Goal: Task Accomplishment & Management: Use online tool/utility

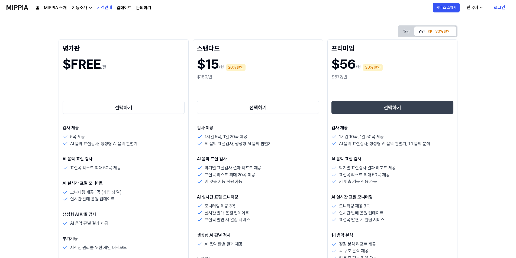
scroll to position [54, 0]
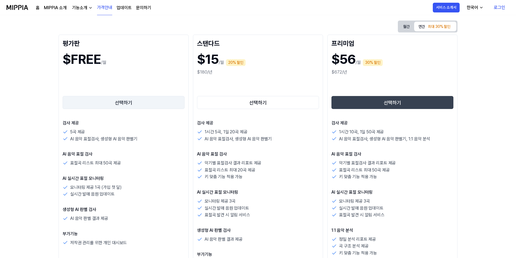
click at [124, 100] on button "선택하기" at bounding box center [124, 102] width 122 height 13
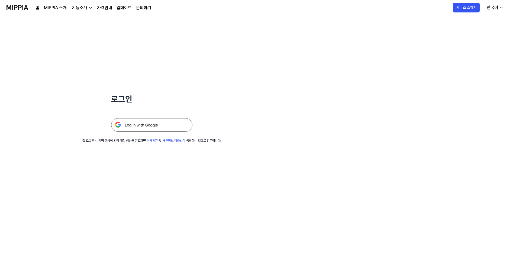
click at [159, 123] on img at bounding box center [151, 125] width 81 height 14
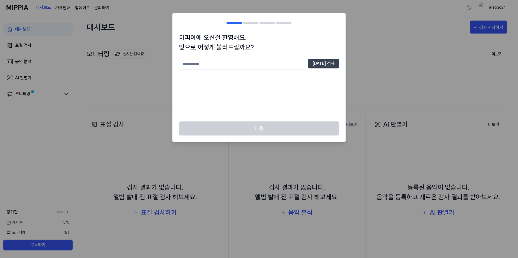
click at [277, 64] on input "text" at bounding box center [242, 64] width 127 height 11
type input "******"
click at [322, 64] on button "중복 검사" at bounding box center [323, 64] width 31 height 10
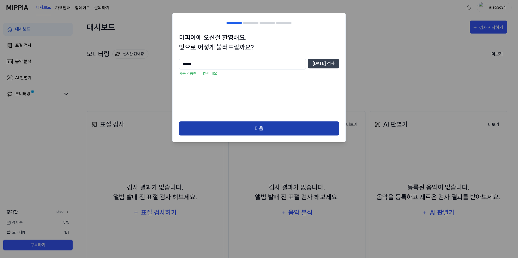
click at [270, 130] on button "다음" at bounding box center [259, 129] width 160 height 14
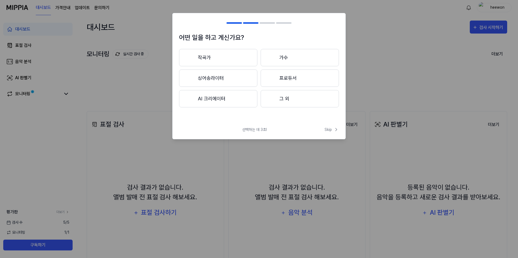
click at [282, 105] on button "그 외" at bounding box center [300, 98] width 78 height 17
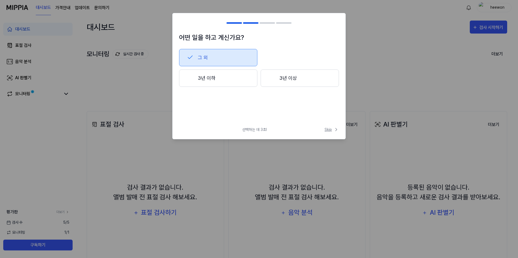
click at [329, 128] on span "Skip" at bounding box center [331, 130] width 14 height 6
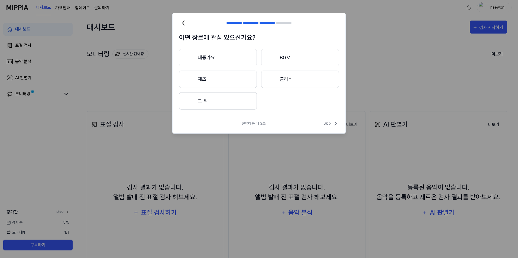
click at [232, 56] on button "대중가요" at bounding box center [218, 57] width 78 height 17
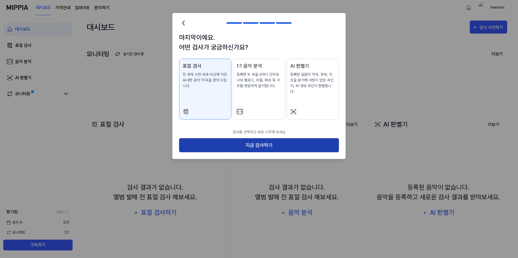
click at [269, 141] on button "지금 검사하기" at bounding box center [259, 145] width 160 height 14
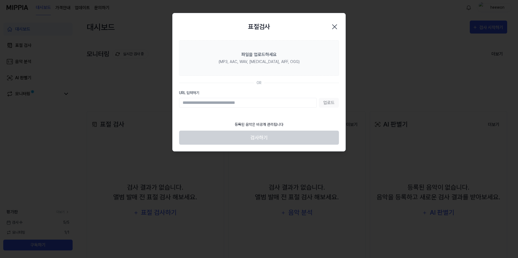
paste input "**********"
type input "**********"
click at [327, 104] on button "업로드" at bounding box center [329, 103] width 20 height 10
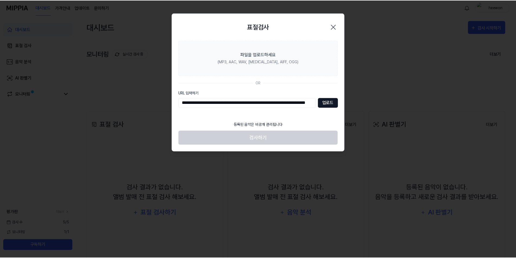
scroll to position [0, 0]
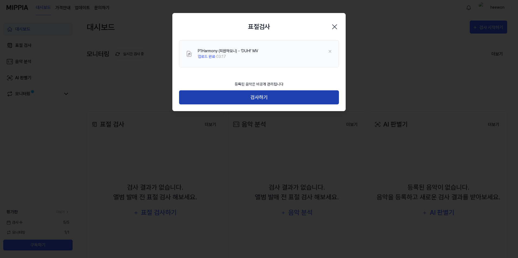
click at [275, 96] on button "검사하기" at bounding box center [259, 97] width 160 height 14
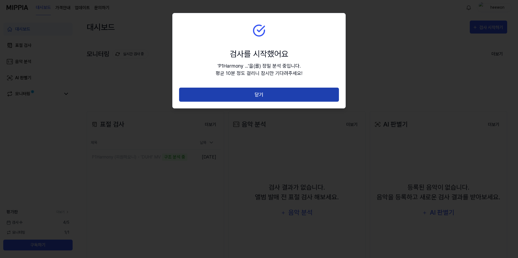
click at [275, 96] on button "닫기" at bounding box center [259, 95] width 160 height 14
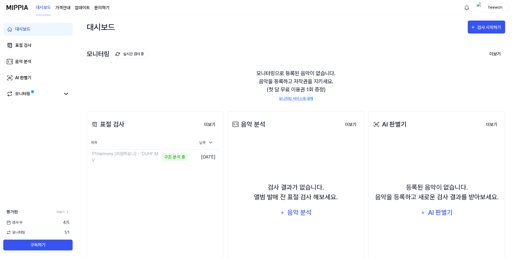
scroll to position [36, 0]
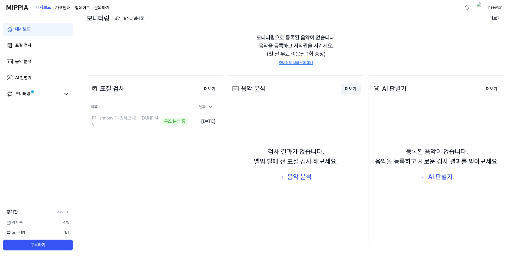
click at [349, 89] on button "더보기" at bounding box center [350, 89] width 20 height 11
click at [50, 94] on link "모니터링" at bounding box center [33, 94] width 54 height 6
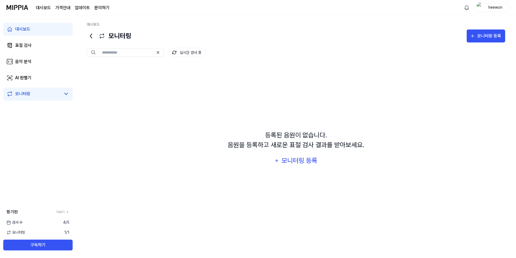
scroll to position [0, 0]
click at [40, 30] on link "대시보드" at bounding box center [37, 29] width 69 height 13
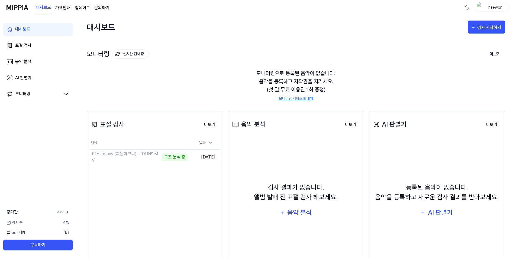
click at [39, 37] on div "대시보드 표절 검사 음악 분석 AI 판별기 모니터링" at bounding box center [38, 61] width 76 height 93
click at [35, 44] on link "표절 검사" at bounding box center [37, 45] width 69 height 13
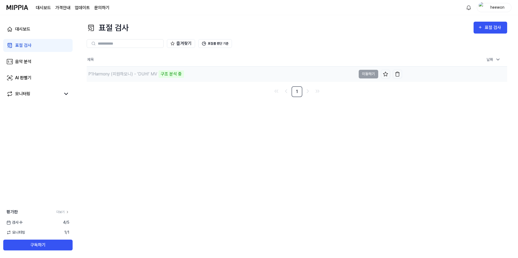
click at [369, 76] on td "P1Harmony (피원하모니) - ‘DUH!’ MV 구조 분석 중 이동하기" at bounding box center [244, 74] width 315 height 15
click at [226, 47] on button "표절률 판단 기준" at bounding box center [215, 43] width 34 height 9
click at [284, 44] on div "즐겨찾기 표절률 판단 기준" at bounding box center [297, 43] width 420 height 9
click at [38, 61] on link "음악 분석" at bounding box center [37, 61] width 69 height 13
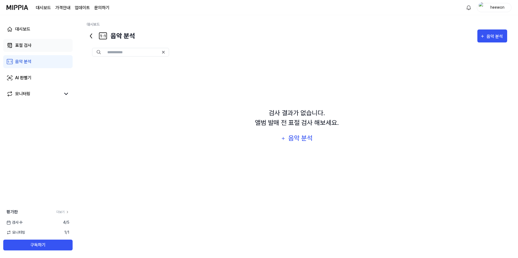
click at [32, 46] on link "표절 검사" at bounding box center [37, 45] width 69 height 13
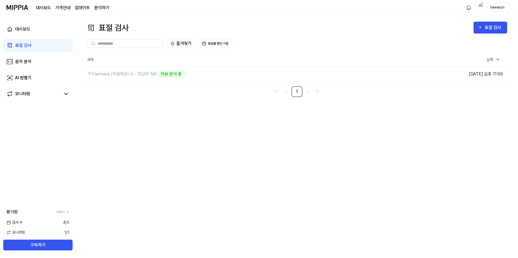
click at [63, 5] on page\) "가격안내" at bounding box center [62, 8] width 15 height 6
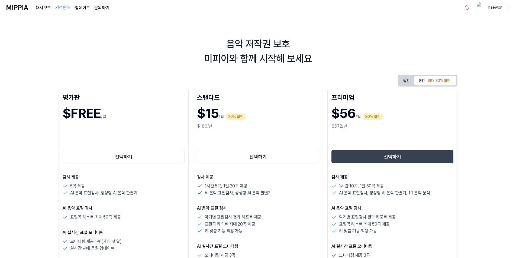
click at [41, 9] on link "대시보드" at bounding box center [43, 8] width 15 height 6
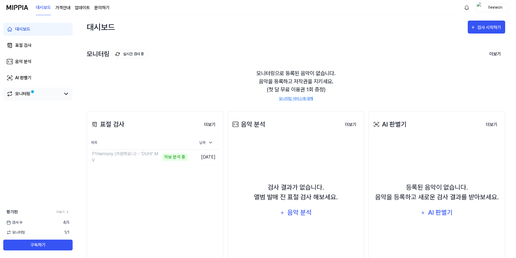
click at [30, 95] on div "모니터링" at bounding box center [22, 94] width 15 height 6
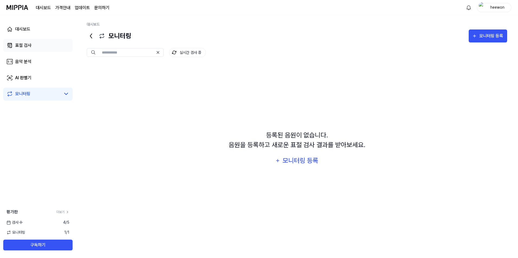
click at [34, 48] on link "표절 검사" at bounding box center [37, 45] width 69 height 13
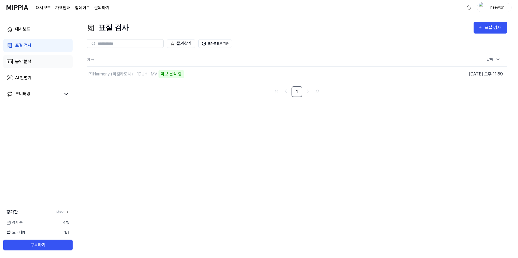
click at [17, 60] on div "음악 분석" at bounding box center [23, 61] width 16 height 6
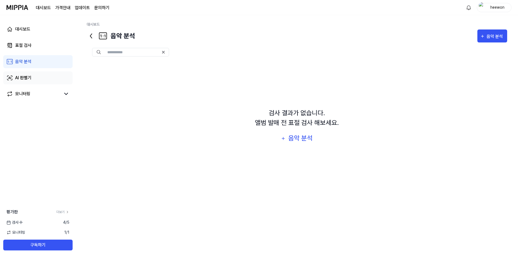
click at [25, 76] on div "AI 판별기" at bounding box center [23, 78] width 16 height 6
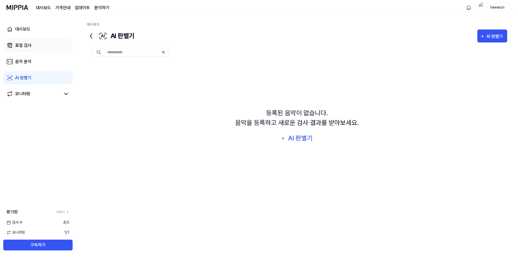
click at [30, 47] on div "표절 검사" at bounding box center [23, 45] width 16 height 6
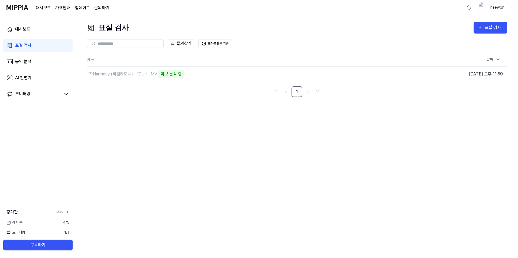
click at [32, 22] on div "대시보드 표절 검사 음악 분석 AI 판별기 모니터링" at bounding box center [38, 61] width 76 height 93
click at [31, 26] on link "대시보드" at bounding box center [37, 29] width 69 height 13
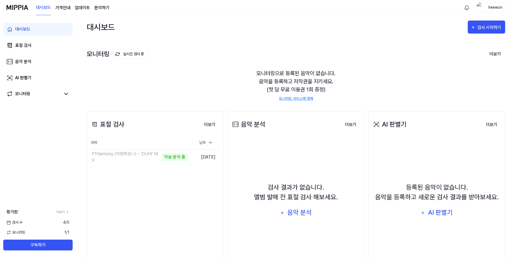
click at [301, 99] on link "모니터링 서비스에 대해" at bounding box center [296, 99] width 34 height 6
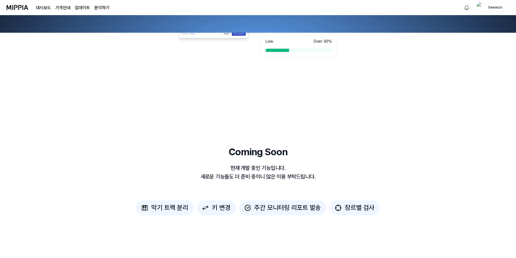
scroll to position [666, 0]
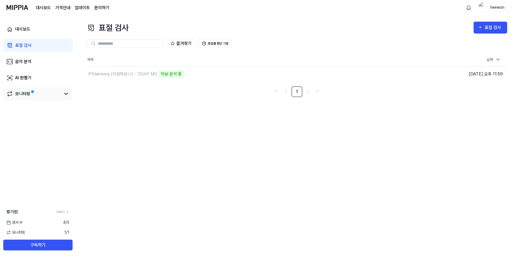
click at [31, 91] on span at bounding box center [32, 91] width 3 height 3
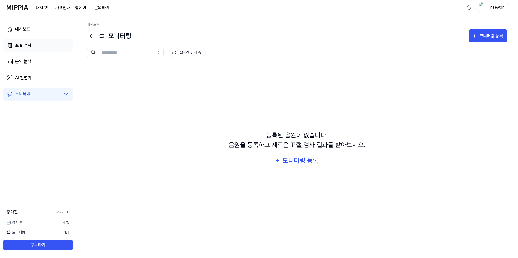
click at [35, 50] on link "표절 검사" at bounding box center [37, 45] width 69 height 13
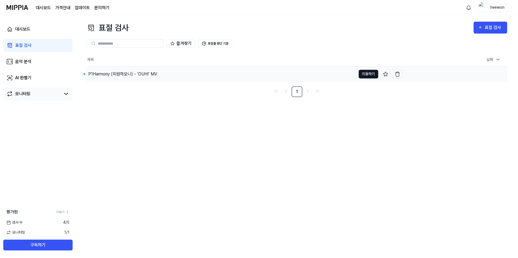
click at [359, 72] on button "이동하기" at bounding box center [368, 74] width 19 height 9
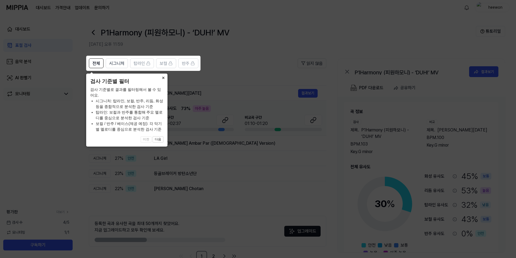
click at [162, 78] on button "×" at bounding box center [163, 78] width 9 height 8
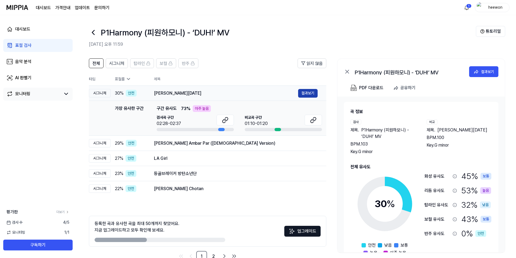
click at [308, 93] on button "결과보기" at bounding box center [307, 93] width 19 height 9
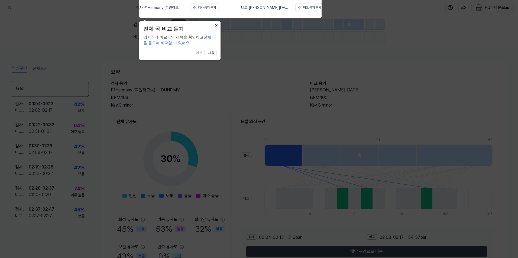
click at [215, 25] on button "×" at bounding box center [216, 25] width 9 height 8
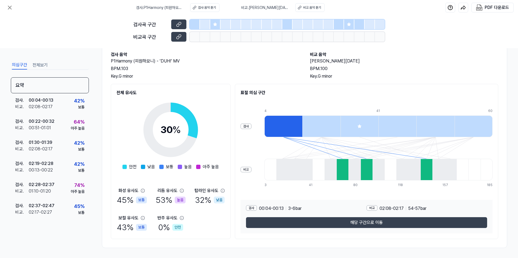
scroll to position [30, 0]
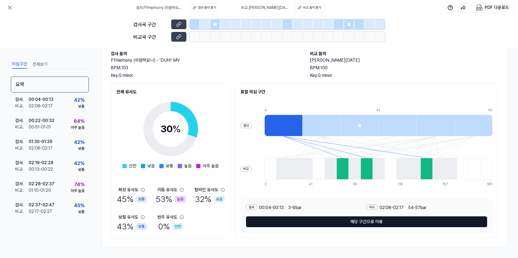
click at [361, 221] on button "해당 구간으로 이동" at bounding box center [366, 222] width 241 height 11
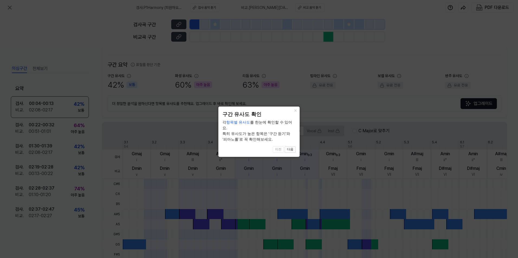
scroll to position [113, 0]
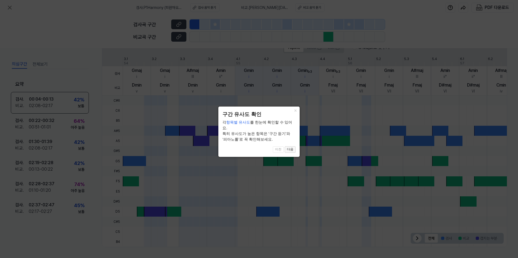
click at [288, 147] on button "다음" at bounding box center [290, 150] width 11 height 6
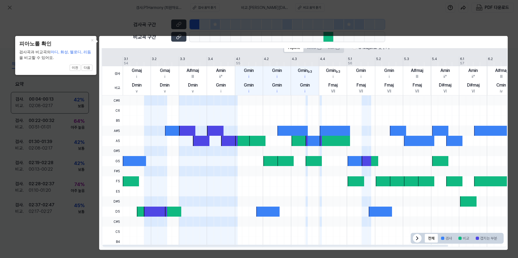
click at [266, 139] on div at bounding box center [346, 141] width 447 height 10
click at [89, 69] on button "다음" at bounding box center [87, 68] width 11 height 6
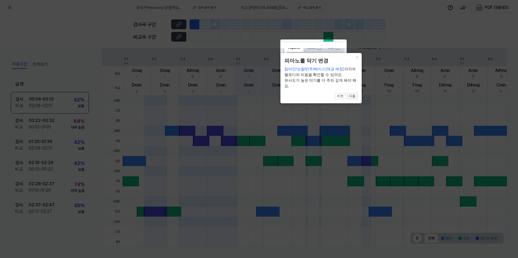
click at [353, 97] on button "다음" at bounding box center [352, 96] width 11 height 6
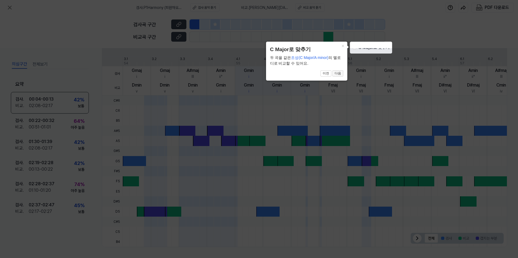
click at [339, 74] on button "다음" at bounding box center [337, 73] width 11 height 6
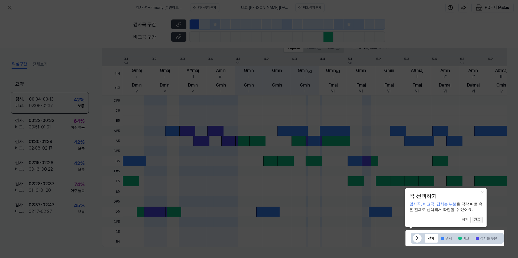
click at [476, 220] on button "완료" at bounding box center [476, 220] width 11 height 6
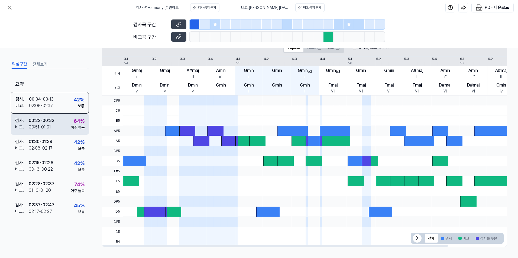
click at [67, 118] on div "검사 . 00:22 - 00:32 비교 . 00:51 - 01:01 64 % 아주 높음" at bounding box center [50, 124] width 78 height 21
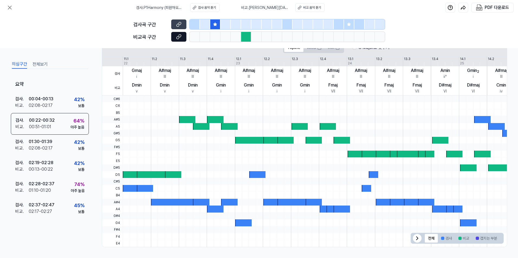
click at [175, 35] on button at bounding box center [178, 37] width 15 height 10
click at [178, 26] on icon at bounding box center [178, 25] width 3 height 3
click at [73, 185] on div "74 % 아주 높음" at bounding box center [78, 187] width 14 height 13
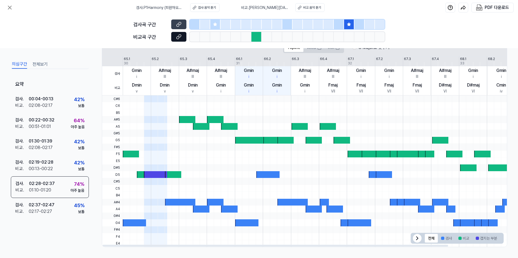
click at [176, 39] on button at bounding box center [178, 37] width 15 height 10
click at [184, 24] on button at bounding box center [178, 24] width 15 height 10
click at [63, 206] on div "검사 . 02:37 - 02:47 비교 . 02:17 - 02:27 45 % 보통" at bounding box center [50, 208] width 78 height 21
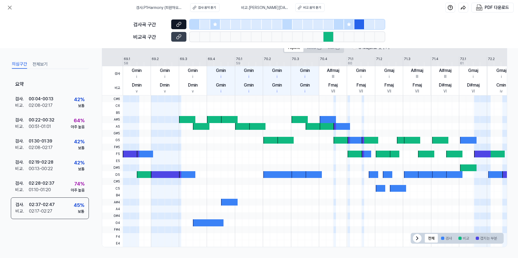
click at [176, 23] on icon at bounding box center [178, 24] width 5 height 5
click at [175, 37] on button at bounding box center [178, 37] width 15 height 10
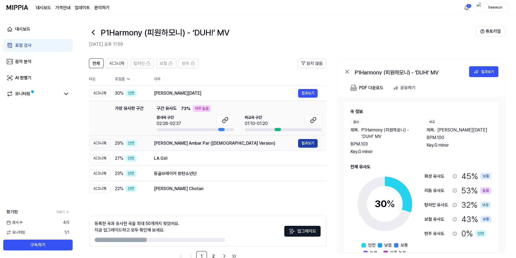
click at [303, 146] on button "결과보기" at bounding box center [307, 143] width 19 height 9
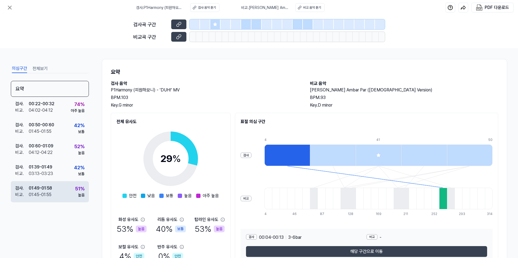
click at [78, 188] on div "51 %" at bounding box center [79, 188] width 9 height 7
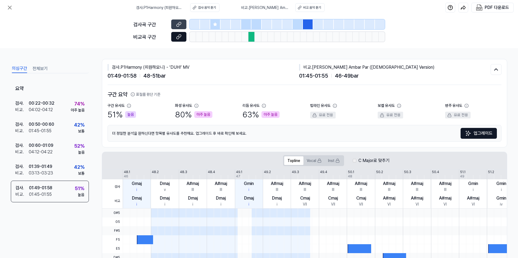
click at [177, 38] on icon at bounding box center [178, 37] width 3 height 3
click at [11, 10] on icon at bounding box center [9, 7] width 6 height 6
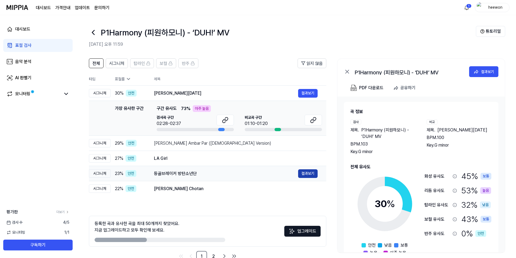
click at [307, 171] on button "결과보기" at bounding box center [307, 174] width 19 height 9
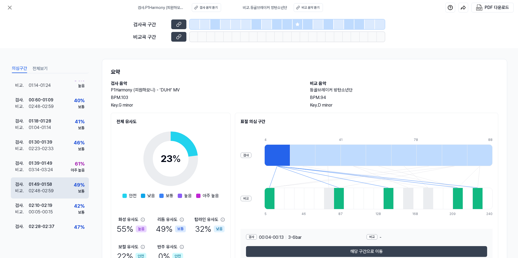
scroll to position [54, 0]
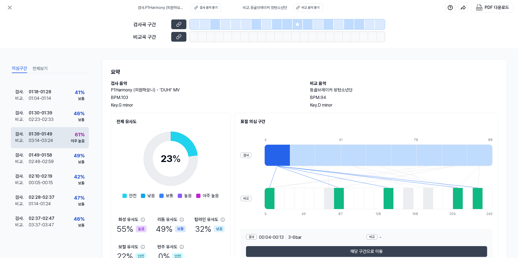
click at [69, 147] on div "검사 . 01:39 - 01:49 비교 . 03:14 - 03:24 61 % 아주 높음" at bounding box center [50, 137] width 78 height 21
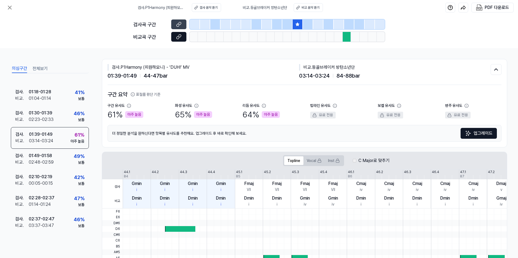
click at [181, 37] on icon at bounding box center [179, 36] width 3 height 3
click at [176, 25] on icon at bounding box center [178, 24] width 5 height 5
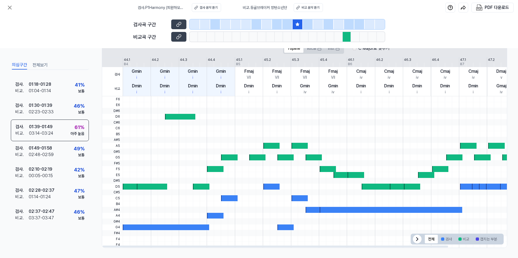
scroll to position [113, 0]
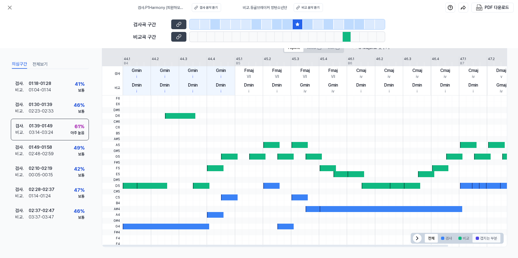
click at [482, 239] on button "겹치는 부분" at bounding box center [486, 238] width 28 height 9
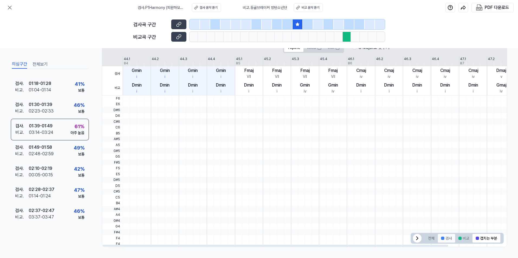
click at [438, 239] on button "검사" at bounding box center [446, 238] width 17 height 9
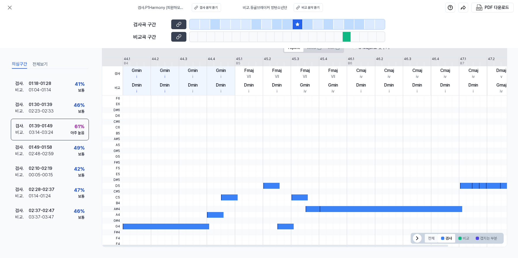
click at [428, 239] on button "전체" at bounding box center [431, 238] width 13 height 9
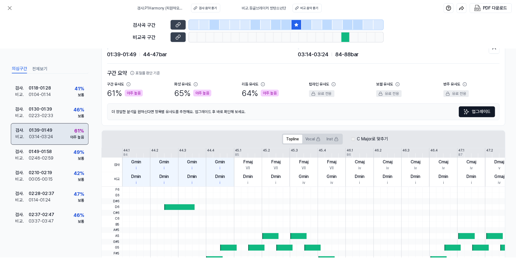
scroll to position [0, 0]
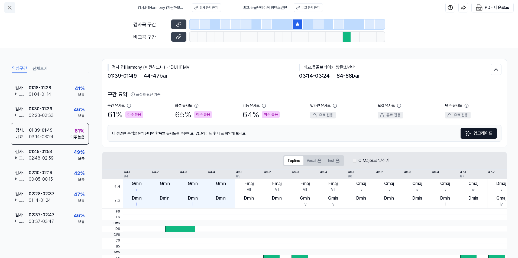
click at [12, 6] on icon at bounding box center [9, 7] width 6 height 6
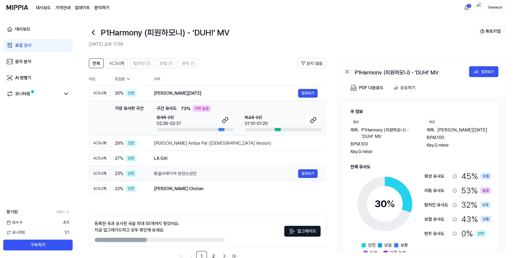
scroll to position [15, 0]
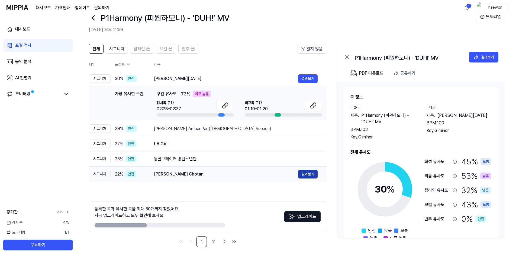
click at [305, 172] on button "결과보기" at bounding box center [307, 174] width 19 height 9
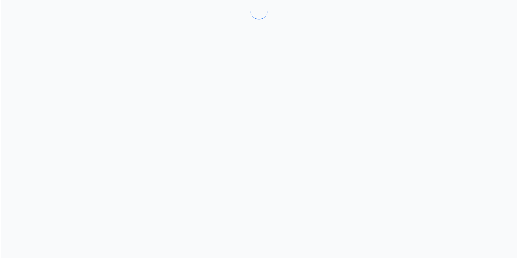
scroll to position [0, 0]
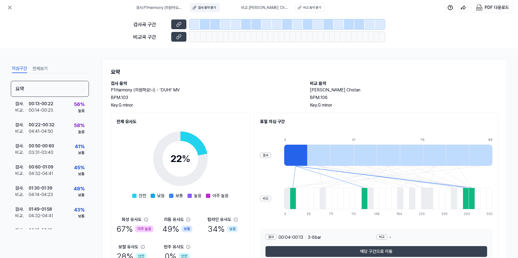
click at [206, 4] on button "검사 음악 듣기" at bounding box center [204, 7] width 29 height 9
click at [67, 109] on div "검사 . 00:13 - 00:22 비교 . 00:14 - 00:23 56 % 높음" at bounding box center [50, 107] width 78 height 21
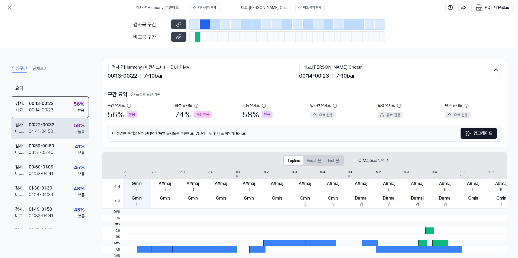
click at [66, 125] on div "검사 . 00:22 - 00:32 비교 . 04:41 - 04:50 58 % 높음" at bounding box center [50, 128] width 78 height 21
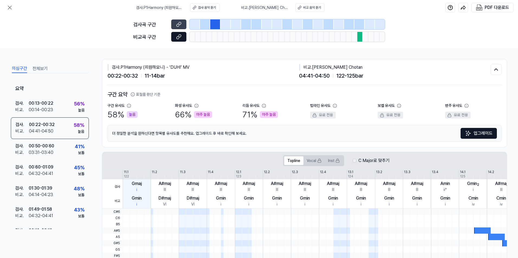
click at [183, 38] on button at bounding box center [178, 37] width 15 height 10
click at [6, 8] on icon at bounding box center [9, 7] width 6 height 6
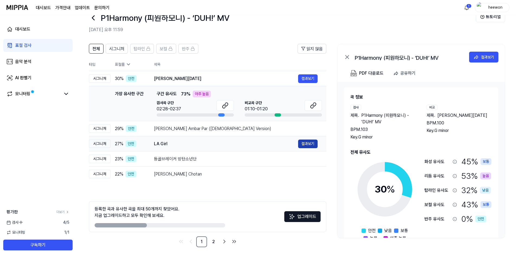
click at [317, 144] on button "결과보기" at bounding box center [307, 144] width 19 height 9
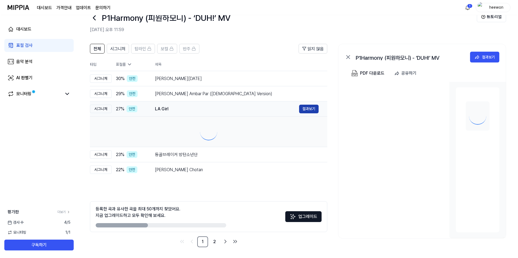
scroll to position [0, 0]
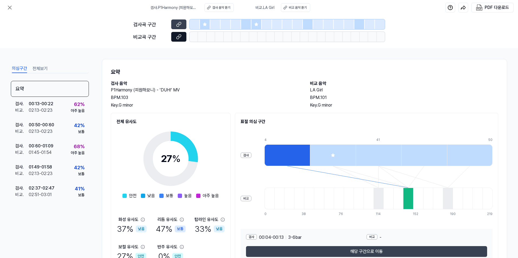
click at [179, 35] on icon at bounding box center [178, 36] width 5 height 5
click at [68, 154] on div "검사 . 00:60 - 01:09 비교 . 01:45 - 01:54 68 % 아주 높음" at bounding box center [50, 149] width 78 height 21
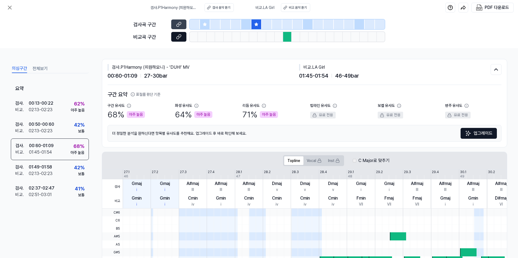
click at [180, 37] on icon at bounding box center [179, 36] width 3 height 3
click at [177, 21] on button at bounding box center [178, 24] width 15 height 10
click at [11, 8] on icon at bounding box center [9, 7] width 6 height 6
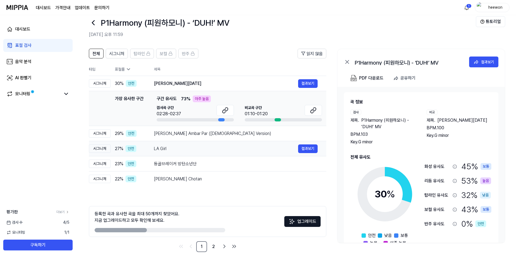
scroll to position [15, 0]
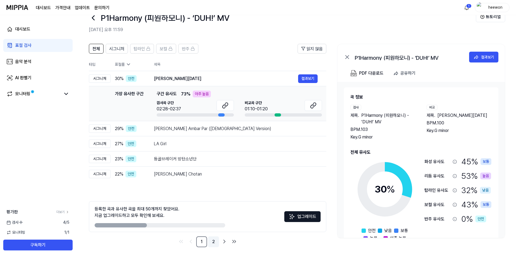
click at [214, 240] on link "2" at bounding box center [213, 242] width 11 height 11
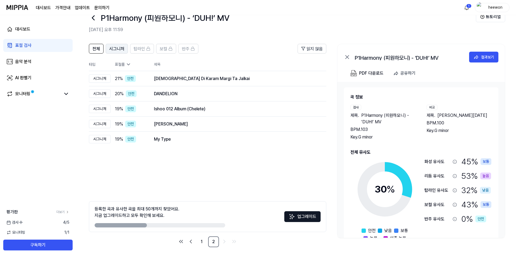
click at [123, 49] on span "시그니처" at bounding box center [116, 49] width 15 height 6
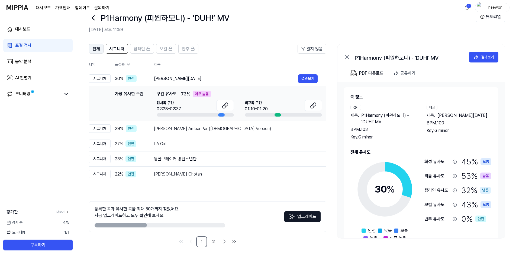
click at [94, 48] on span "전체" at bounding box center [96, 49] width 8 height 6
click at [221, 105] on button at bounding box center [224, 105] width 17 height 11
click at [312, 103] on icon at bounding box center [313, 105] width 6 height 6
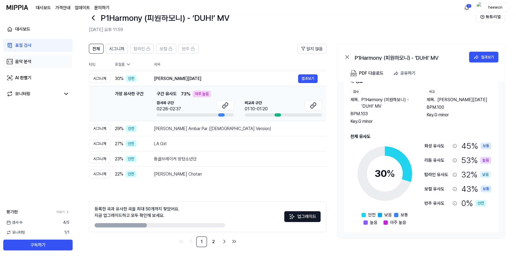
click at [39, 65] on link "음악 분석" at bounding box center [37, 61] width 69 height 13
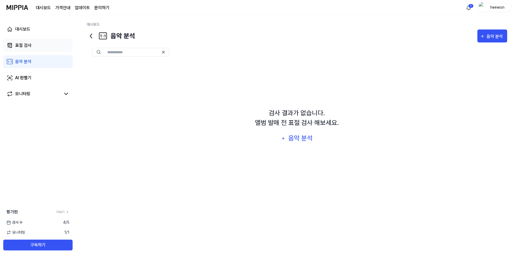
click at [33, 44] on link "표절 검사" at bounding box center [37, 45] width 69 height 13
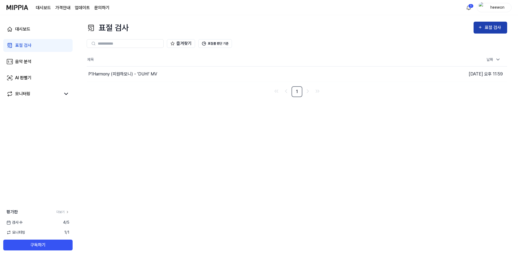
click at [486, 26] on div "표절 검사" at bounding box center [493, 27] width 18 height 7
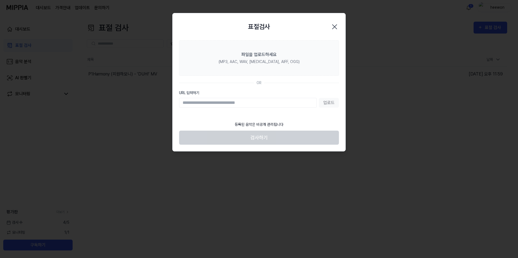
paste input "**********"
type input "**********"
click at [335, 106] on button "업로드" at bounding box center [329, 103] width 20 height 10
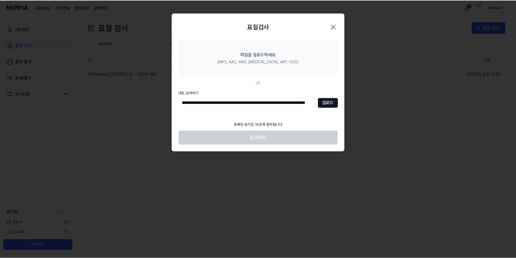
scroll to position [0, 0]
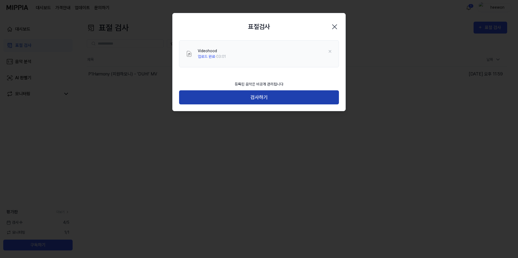
click at [289, 100] on button "검사하기" at bounding box center [259, 97] width 160 height 14
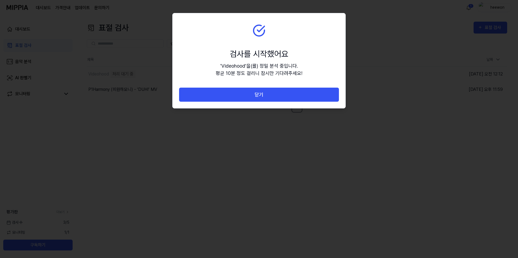
click at [289, 100] on button "닫기" at bounding box center [259, 95] width 160 height 14
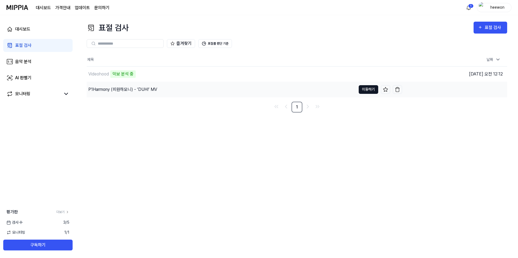
click at [375, 90] on button "이동하기" at bounding box center [368, 89] width 19 height 9
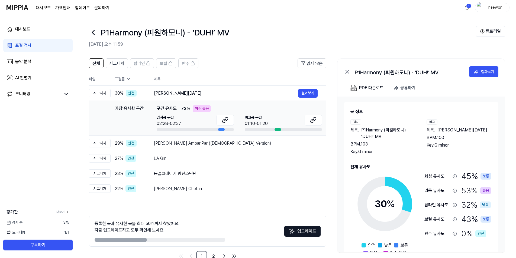
click at [97, 33] on icon at bounding box center [93, 32] width 9 height 9
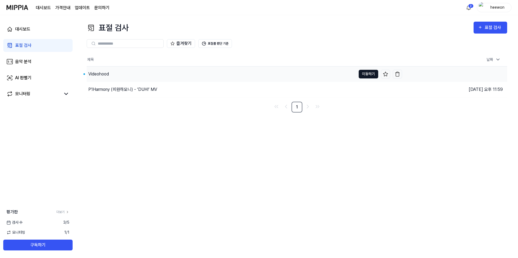
click at [364, 75] on button "이동하기" at bounding box center [368, 74] width 19 height 9
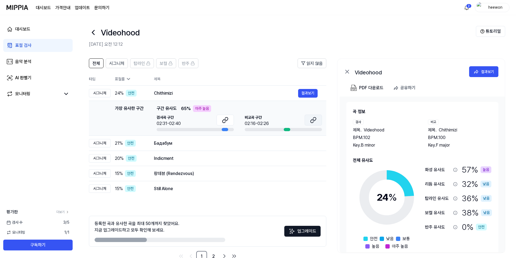
click at [315, 121] on icon at bounding box center [313, 120] width 6 height 6
click at [313, 175] on button "결과보기" at bounding box center [307, 174] width 19 height 9
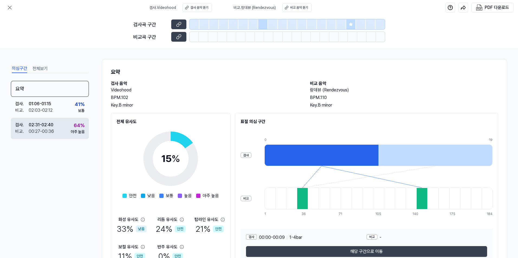
click at [72, 127] on div "64 % 아주 높음" at bounding box center [78, 128] width 14 height 13
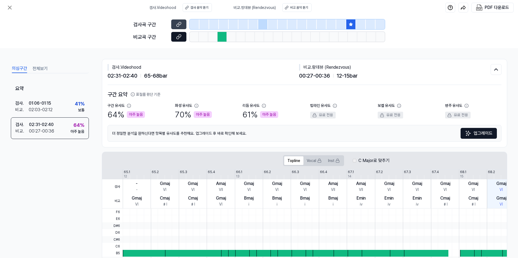
click at [177, 35] on icon at bounding box center [178, 36] width 5 height 5
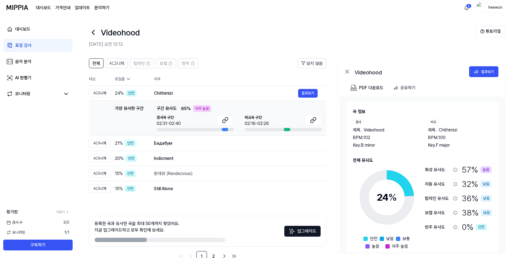
scroll to position [15, 0]
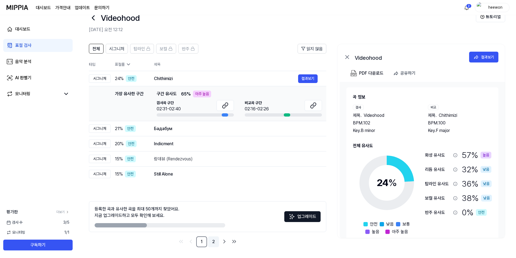
click at [214, 242] on link "2" at bounding box center [213, 242] width 11 height 11
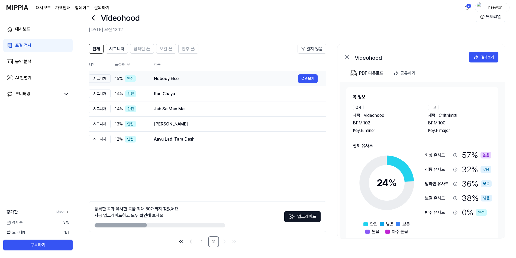
click at [164, 78] on div "Nobody Else" at bounding box center [226, 79] width 144 height 6
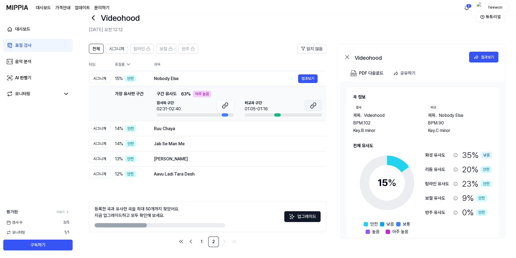
click at [314, 108] on icon at bounding box center [313, 105] width 6 height 6
click at [199, 244] on link "1" at bounding box center [201, 242] width 11 height 11
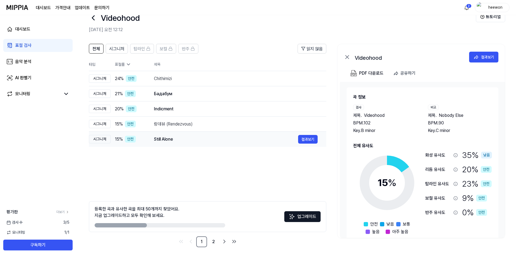
click at [162, 139] on div "Still Alone" at bounding box center [226, 139] width 144 height 6
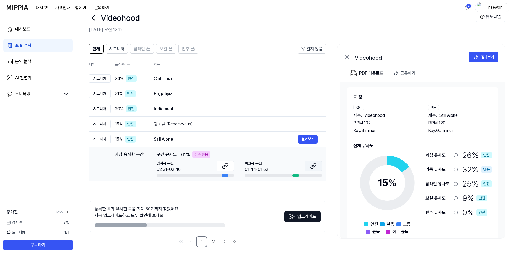
click at [314, 166] on icon at bounding box center [311, 167] width 3 height 4
click at [305, 109] on button "결과보기" at bounding box center [307, 109] width 19 height 9
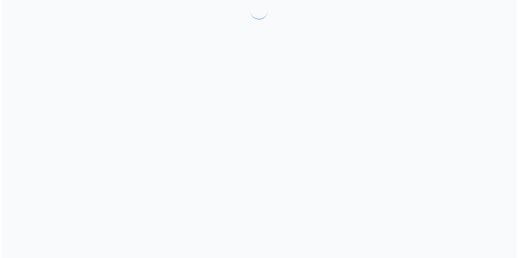
scroll to position [0, 0]
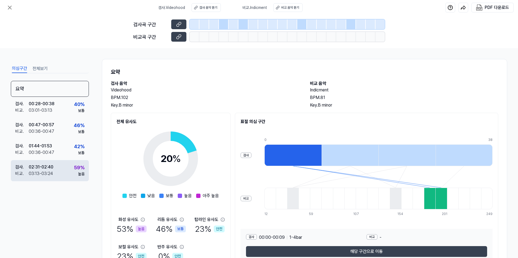
click at [74, 168] on div "59 %" at bounding box center [79, 167] width 11 height 7
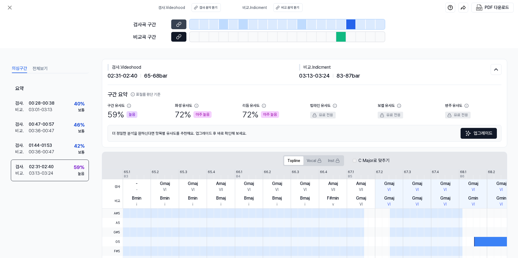
click at [180, 38] on icon at bounding box center [178, 36] width 5 height 5
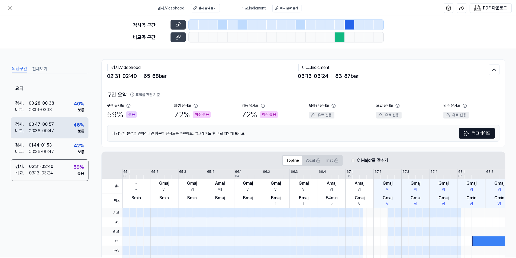
scroll to position [15, 0]
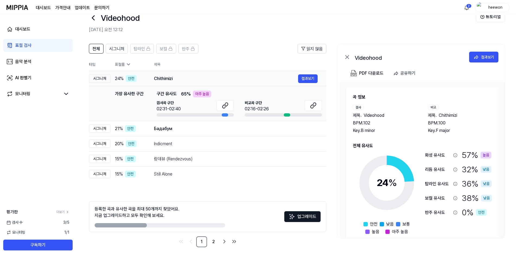
click at [172, 76] on div "Chithimizi" at bounding box center [226, 79] width 144 height 6
click at [300, 77] on button "결과보기" at bounding box center [307, 78] width 19 height 9
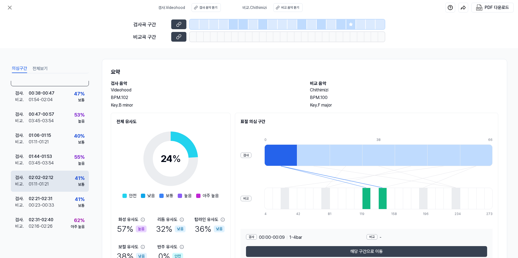
scroll to position [15, 0]
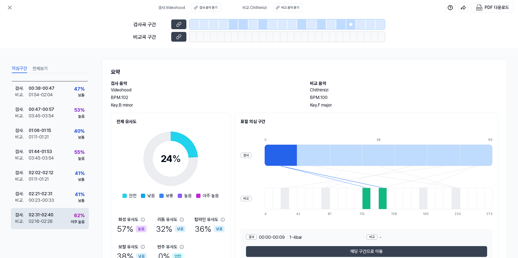
click at [61, 216] on div "검사 . 02:31 - 02:40 비교 . 02:16 - 02:26 62 % 아주 높음" at bounding box center [50, 218] width 78 height 21
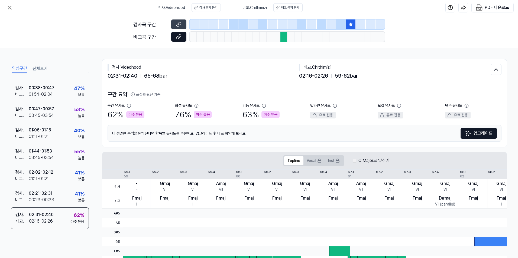
click at [177, 36] on icon at bounding box center [178, 36] width 5 height 5
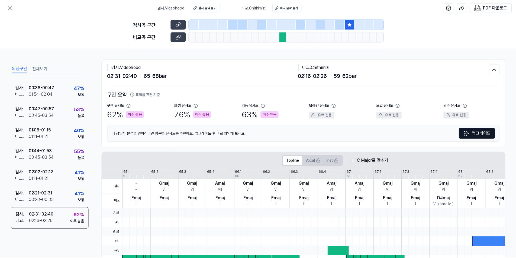
scroll to position [15, 0]
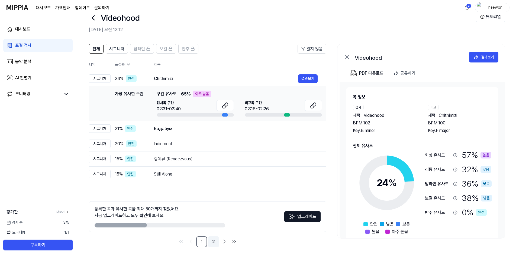
click at [214, 244] on link "2" at bounding box center [213, 242] width 11 height 11
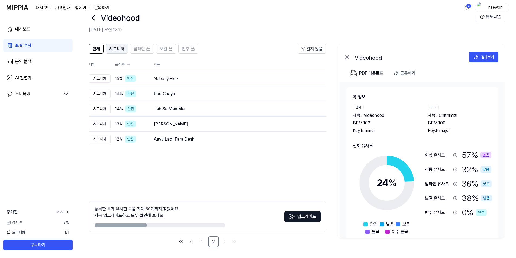
click at [112, 51] on span "시그니처" at bounding box center [116, 49] width 15 height 6
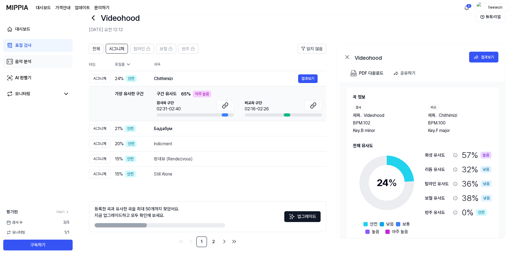
click at [35, 56] on link "음악 분석" at bounding box center [37, 61] width 69 height 13
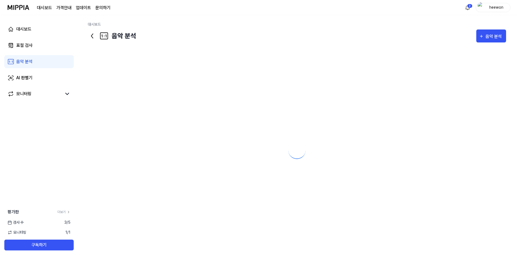
scroll to position [0, 0]
